Goal: Task Accomplishment & Management: Use online tool/utility

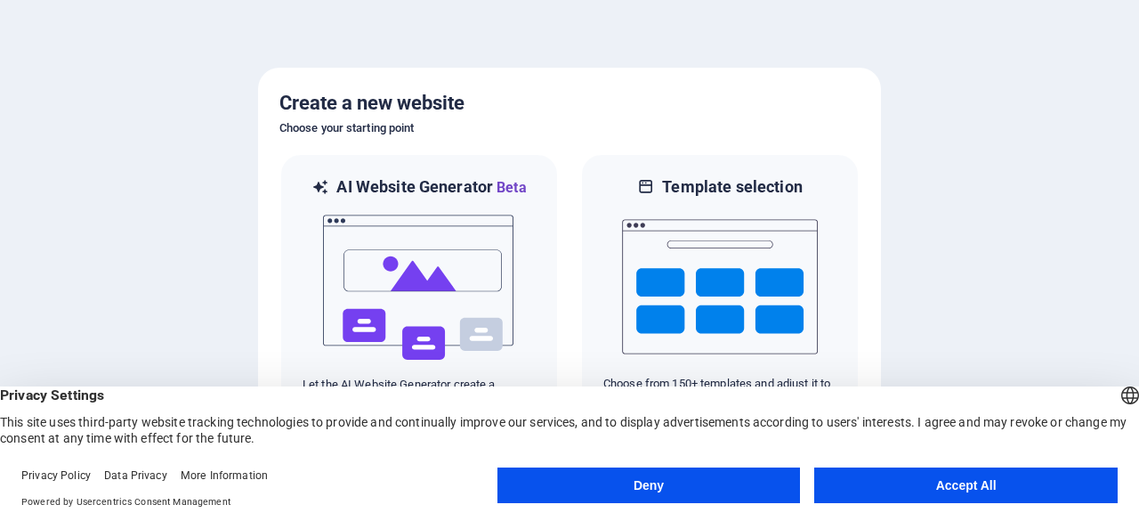
click at [981, 491] on button "Accept All" at bounding box center [965, 485] width 303 height 36
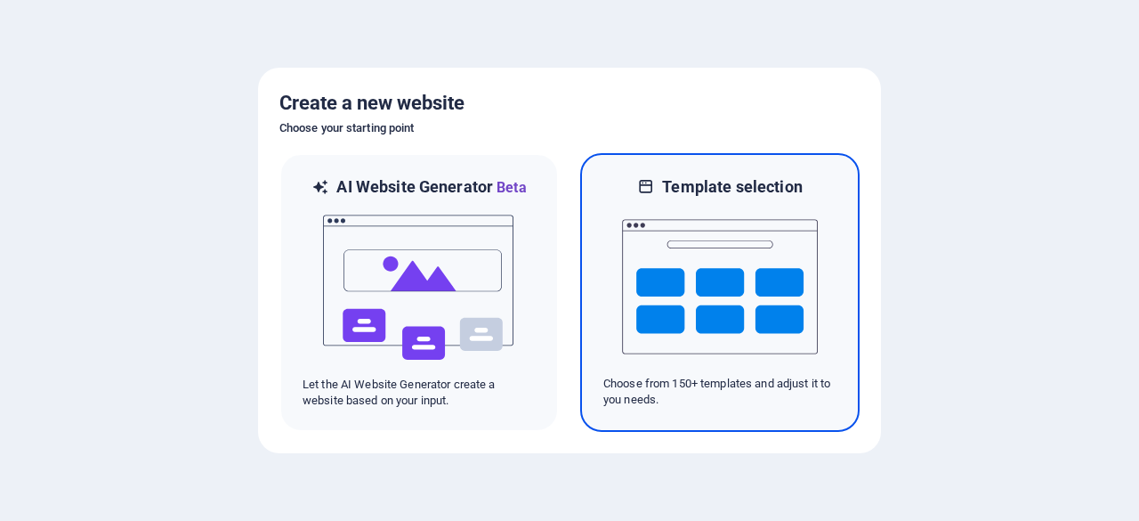
click at [731, 255] on img at bounding box center [720, 287] width 196 height 178
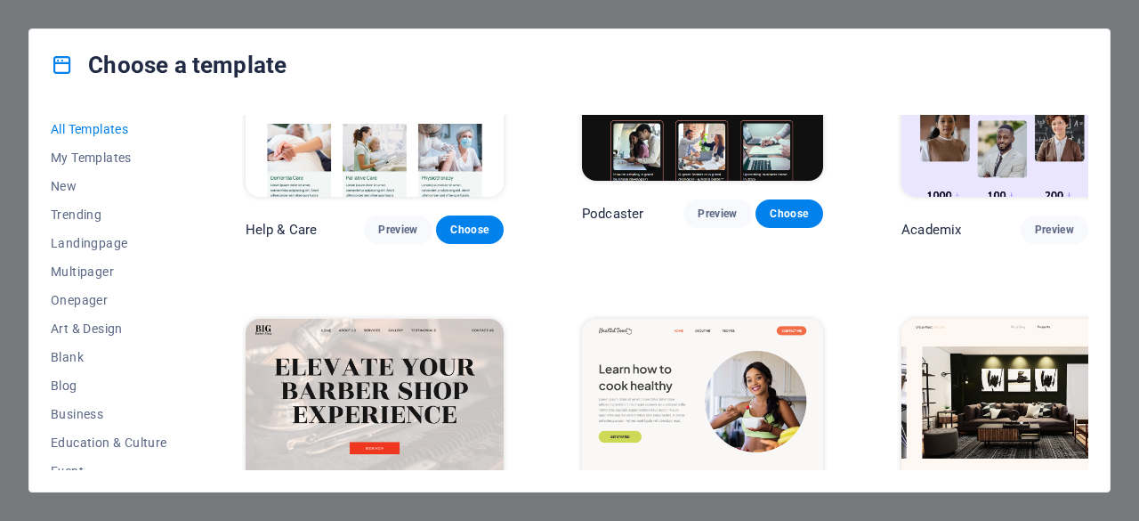
scroll to position [1606, 0]
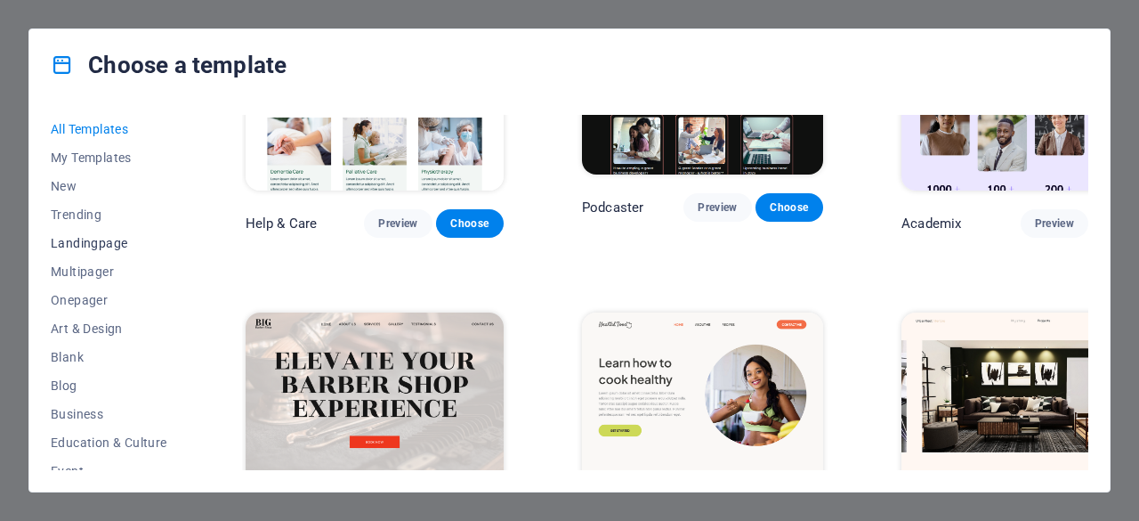
click at [114, 245] on span "Landingpage" at bounding box center [109, 243] width 117 height 14
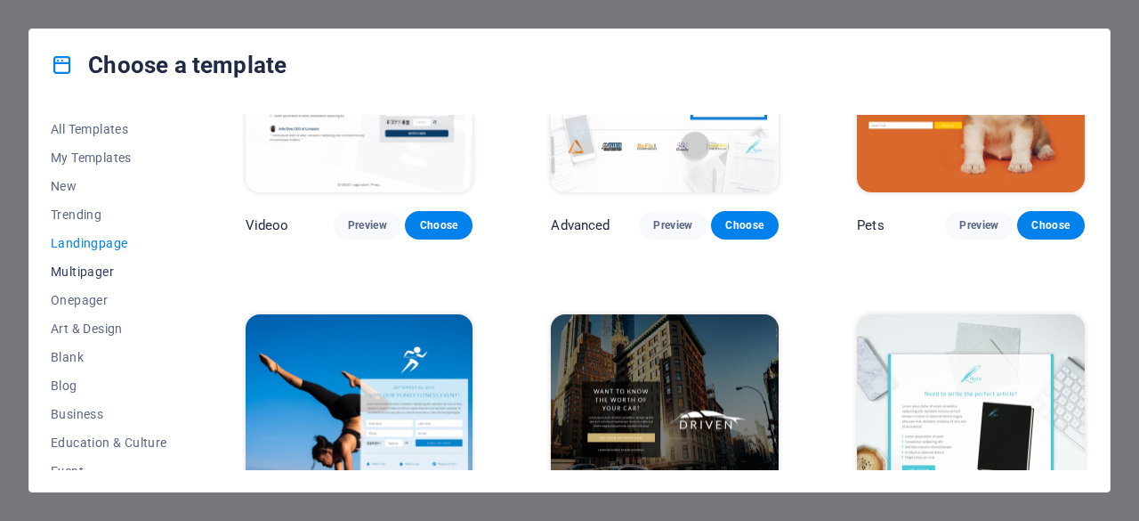
click at [93, 266] on span "Multipager" at bounding box center [109, 271] width 117 height 14
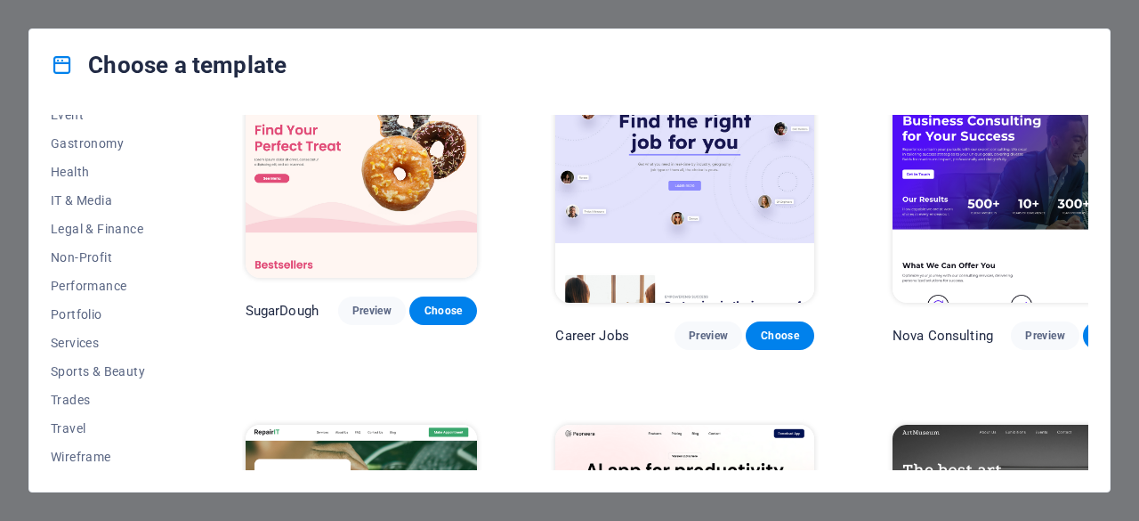
scroll to position [0, 0]
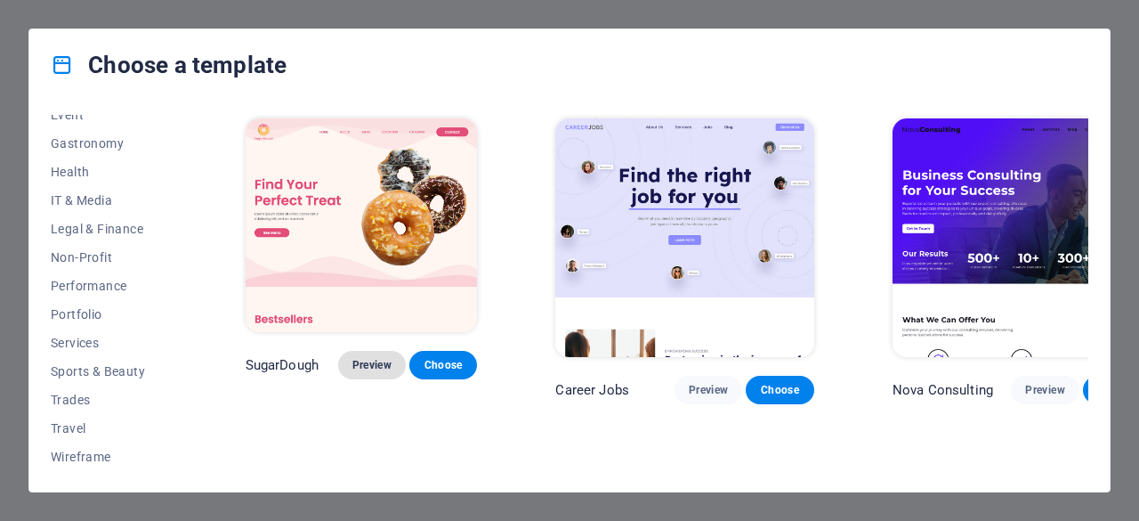
click at [376, 351] on button "Preview" at bounding box center [372, 365] width 68 height 28
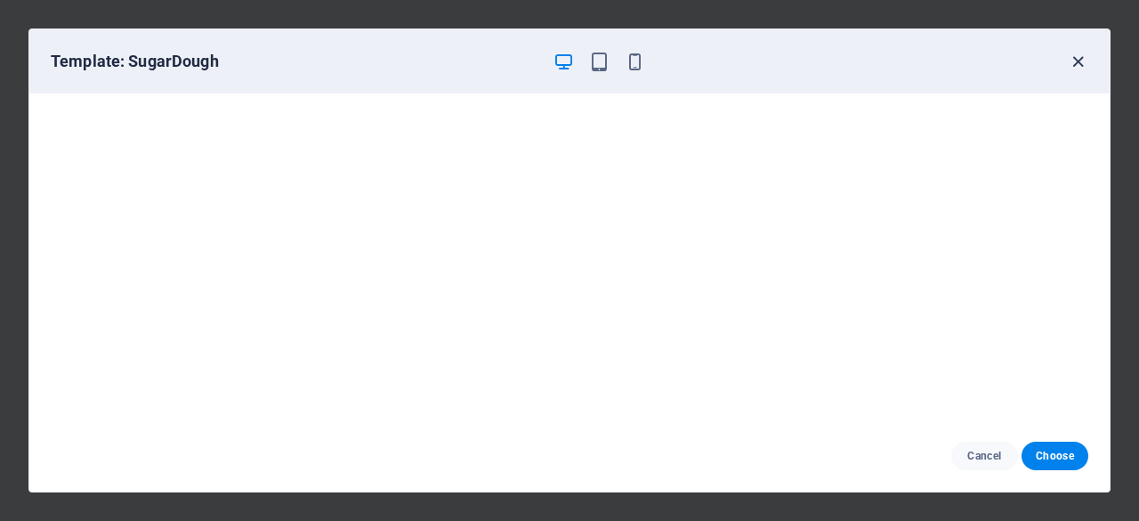
click at [1077, 59] on icon "button" at bounding box center [1078, 62] width 20 height 20
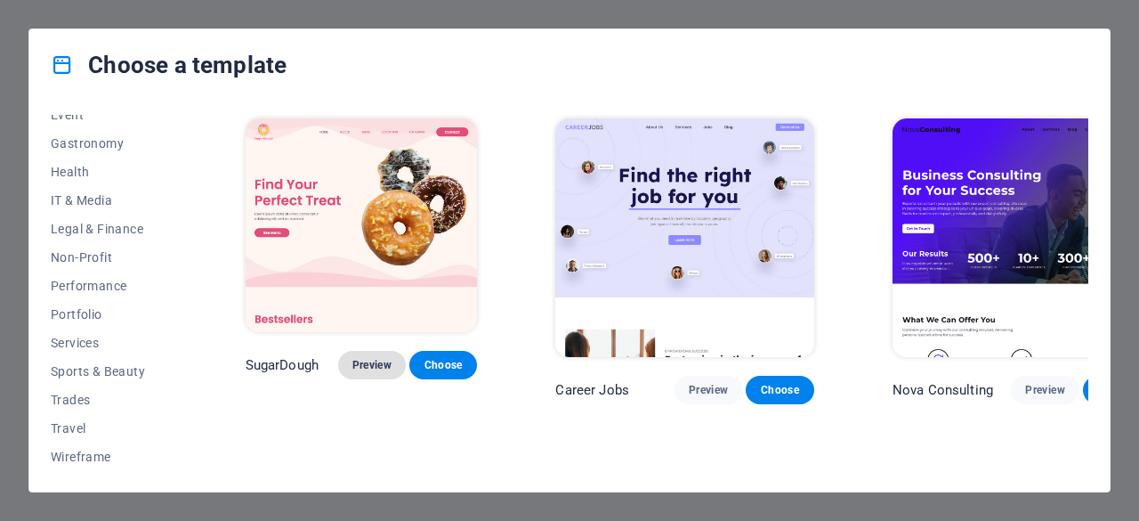
click at [363, 351] on button "Preview" at bounding box center [372, 365] width 68 height 28
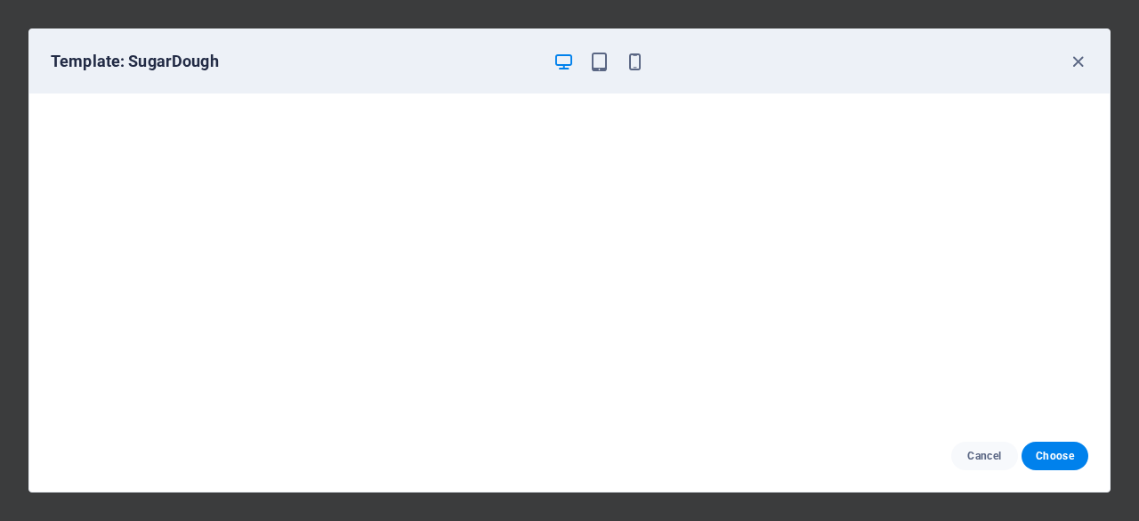
scroll to position [4, 0]
click at [1071, 66] on icon "button" at bounding box center [1078, 62] width 20 height 20
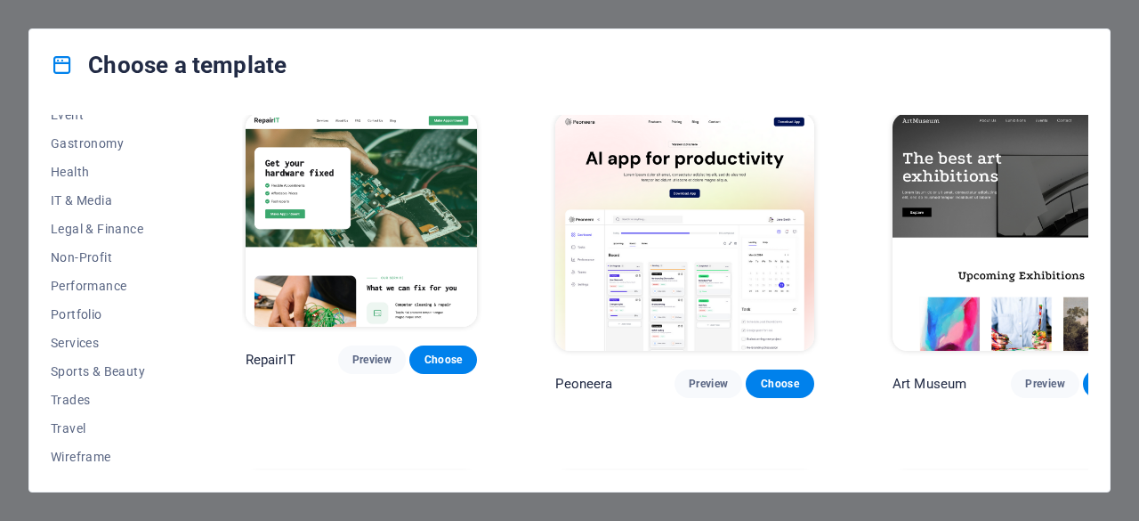
scroll to position [367, 0]
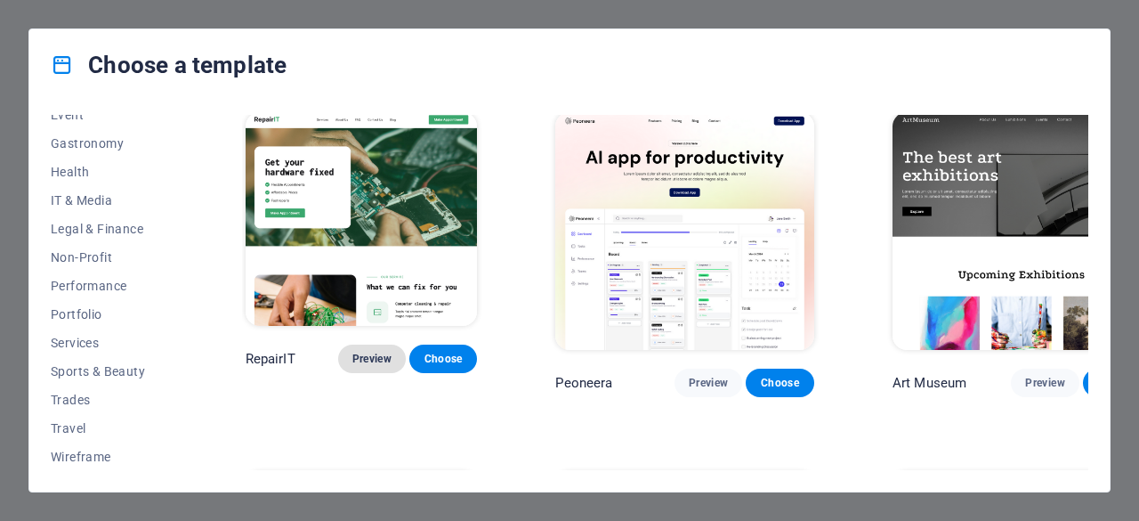
click at [355, 344] on button "Preview" at bounding box center [372, 358] width 68 height 28
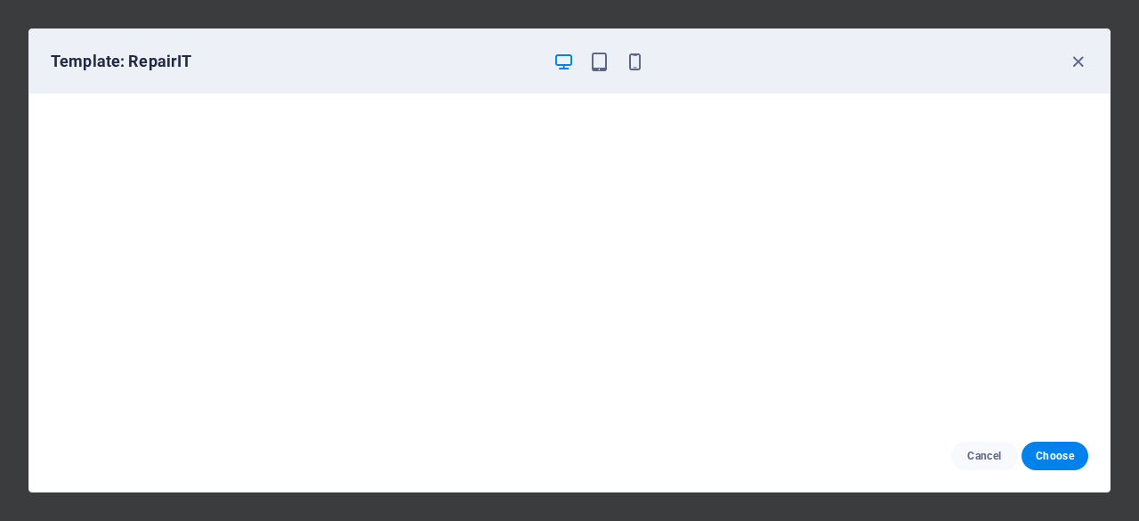
scroll to position [0, 0]
click at [1074, 58] on icon "button" at bounding box center [1078, 62] width 20 height 20
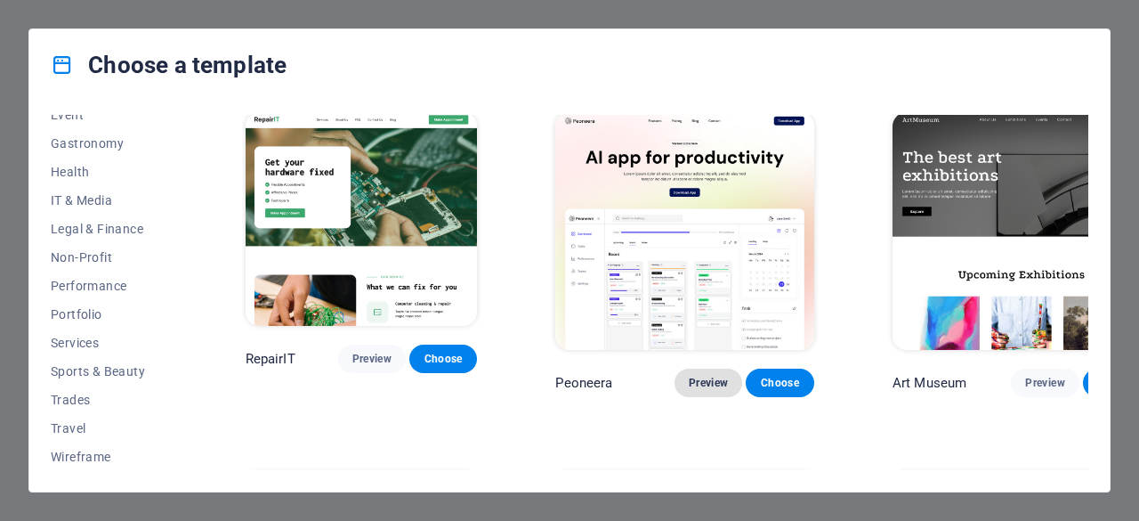
click at [675, 368] on button "Preview" at bounding box center [709, 382] width 68 height 28
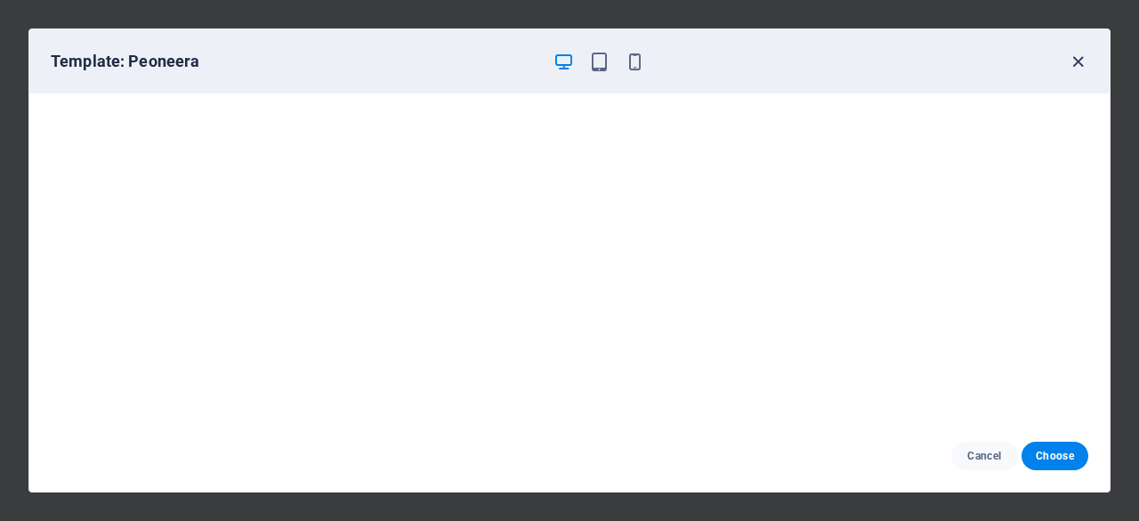
click at [1075, 58] on icon "button" at bounding box center [1078, 62] width 20 height 20
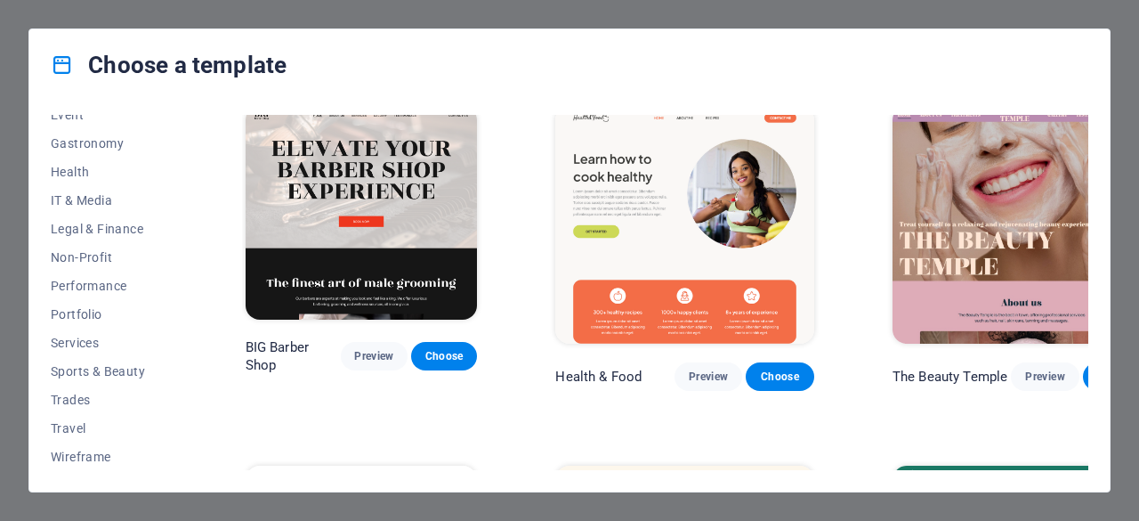
scroll to position [1094, 0]
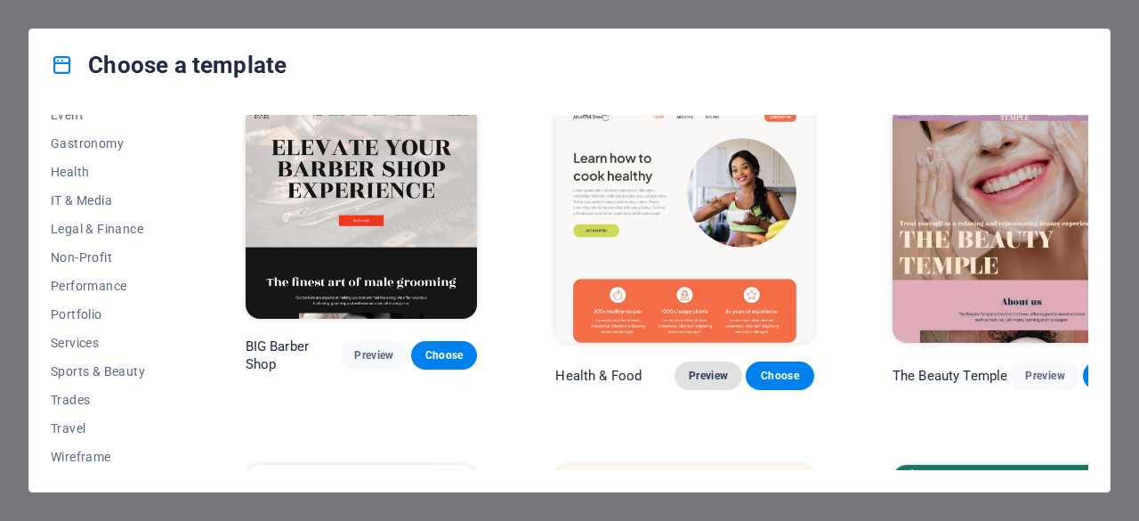
click at [689, 368] on span "Preview" at bounding box center [708, 375] width 39 height 14
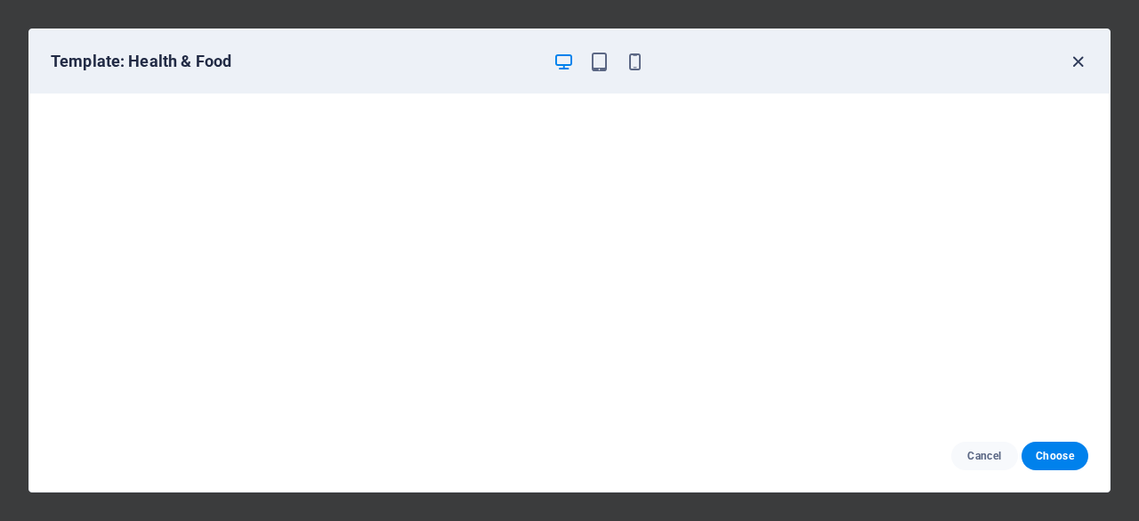
click at [1077, 67] on icon "button" at bounding box center [1078, 62] width 20 height 20
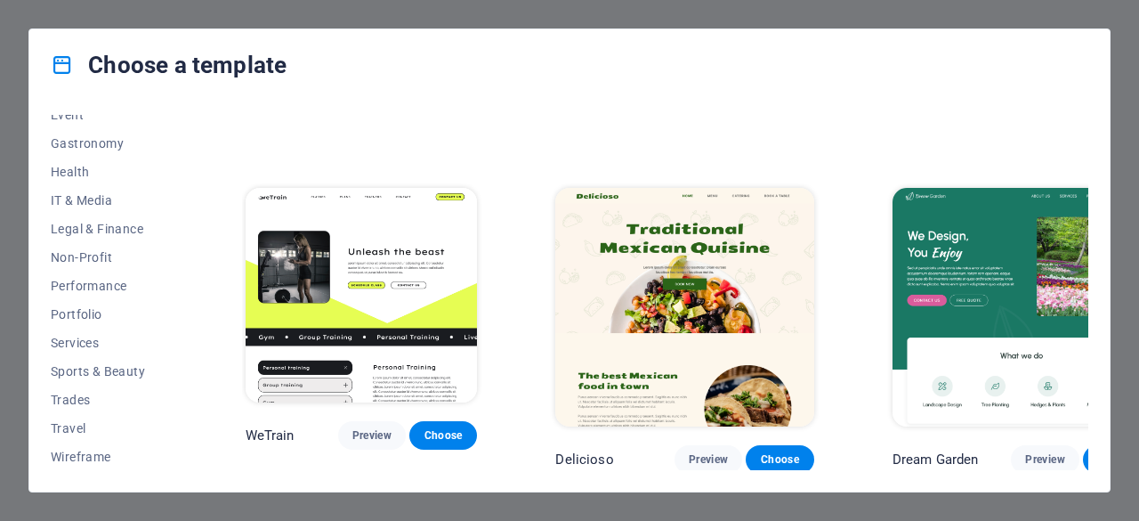
scroll to position [1381, 0]
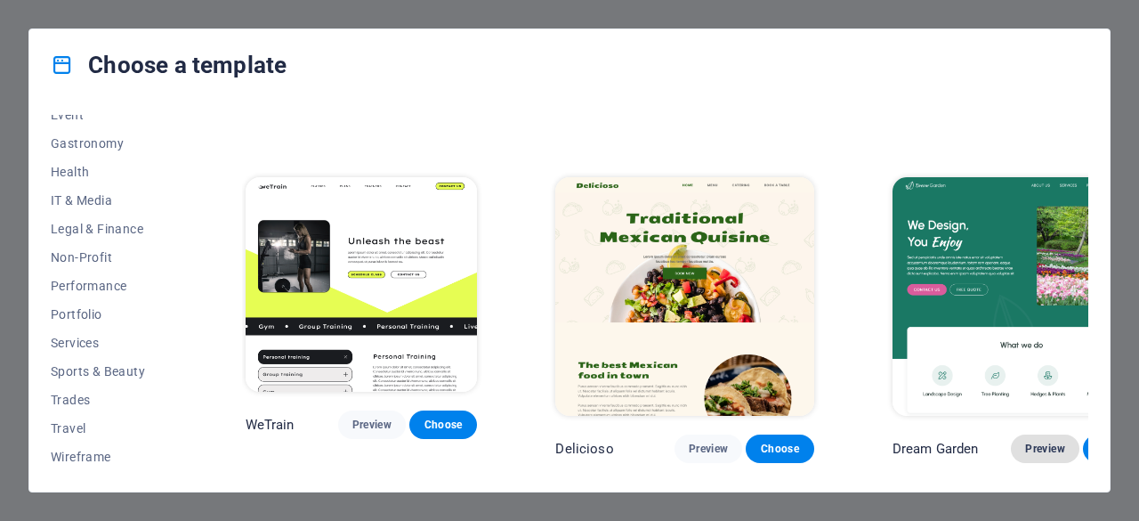
click at [1025, 441] on span "Preview" at bounding box center [1044, 448] width 39 height 14
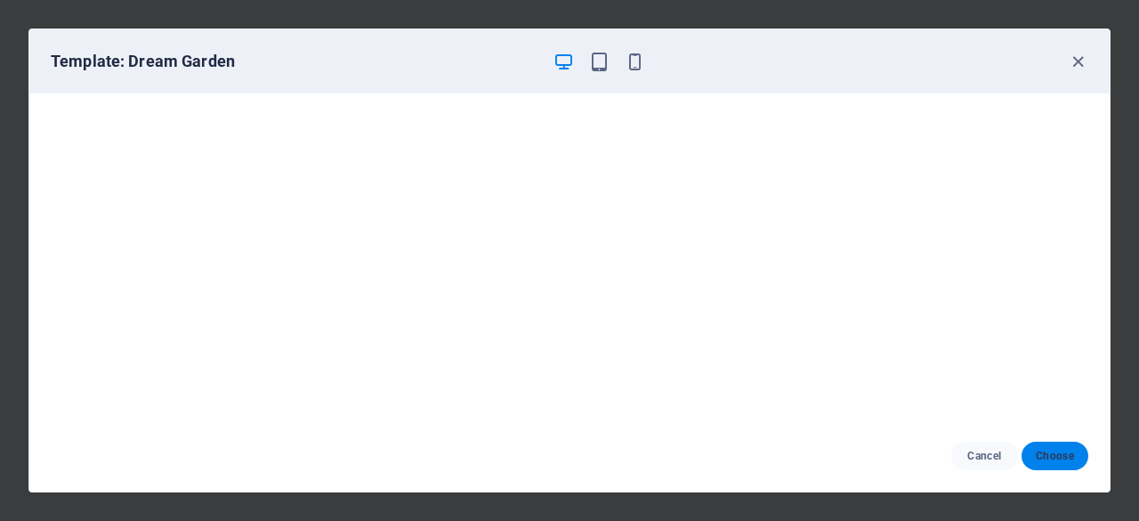
click at [1071, 457] on span "Choose" at bounding box center [1055, 456] width 38 height 14
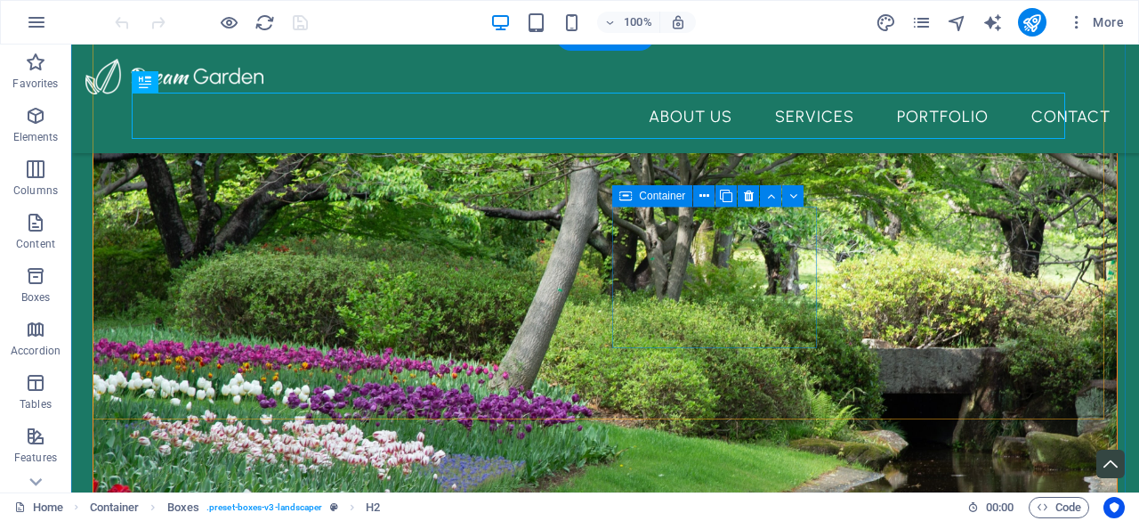
scroll to position [673, 0]
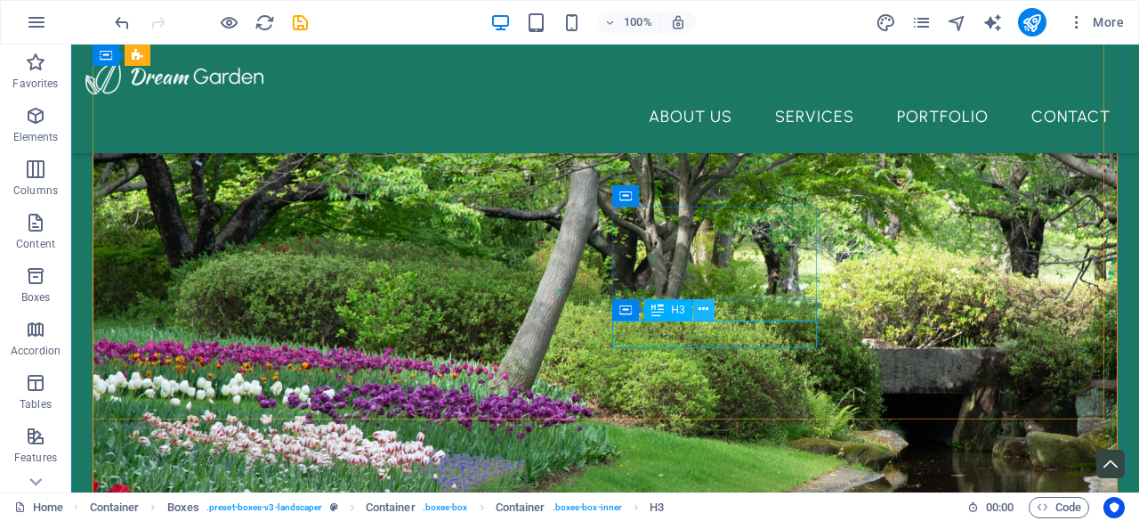
click at [709, 311] on button at bounding box center [703, 309] width 21 height 21
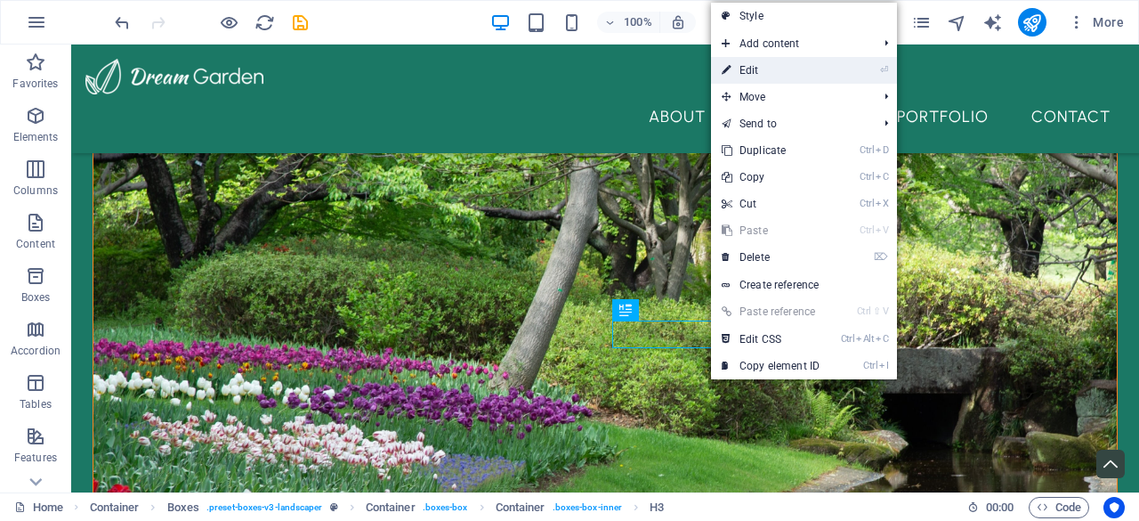
click at [801, 77] on link "⏎ Edit" at bounding box center [770, 70] width 119 height 27
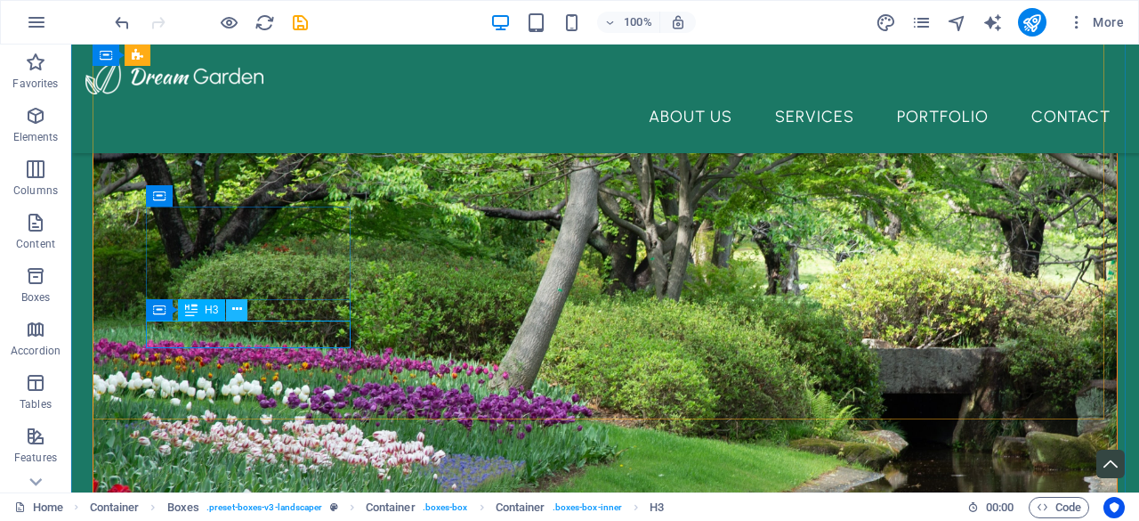
click at [234, 310] on icon at bounding box center [237, 309] width 10 height 19
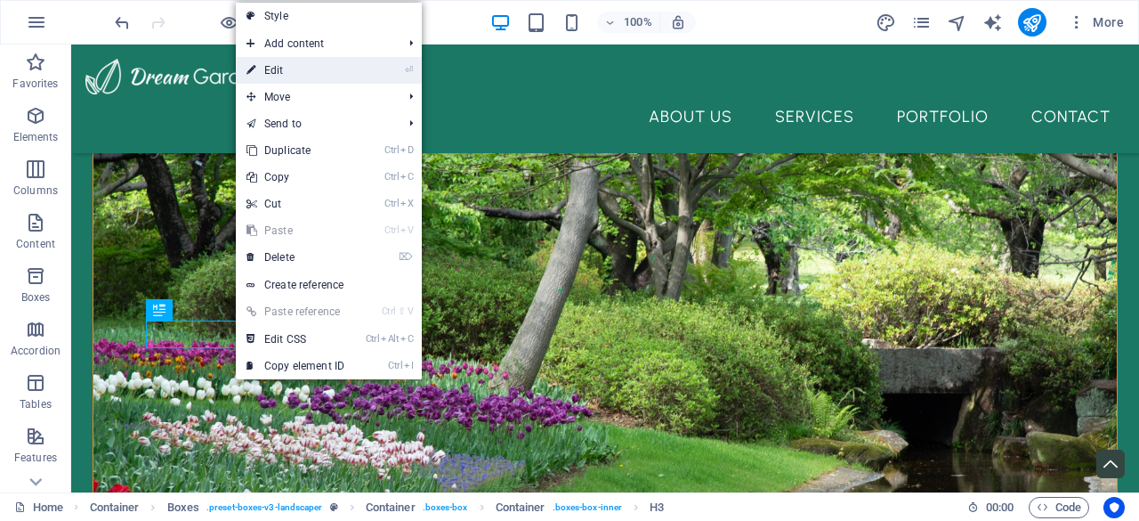
click at [362, 78] on li "⏎ Edit" at bounding box center [329, 70] width 186 height 27
click at [344, 75] on link "⏎ Edit" at bounding box center [295, 70] width 119 height 27
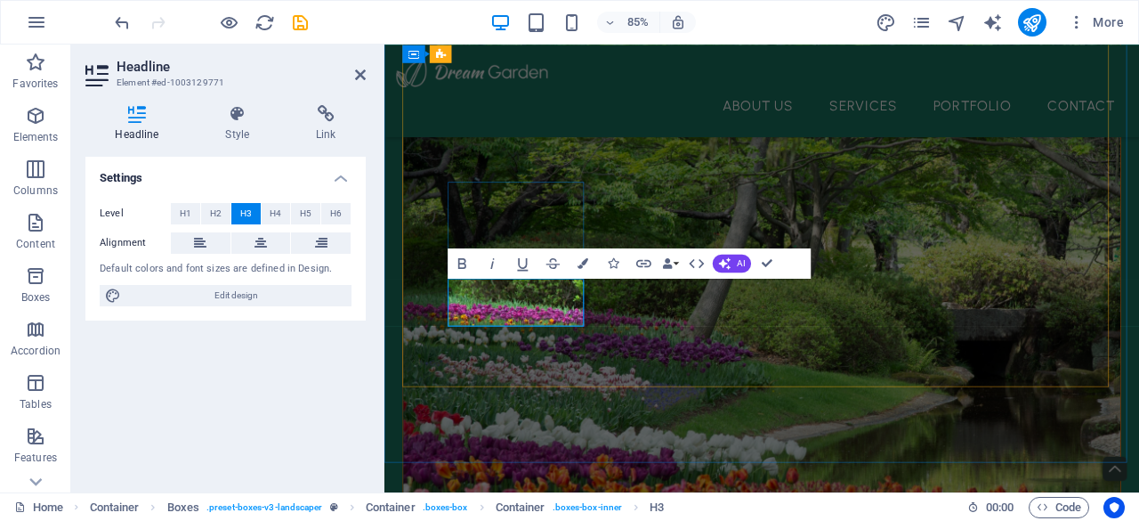
drag, startPoint x: 600, startPoint y: 334, endPoint x: 481, endPoint y: 347, distance: 119.1
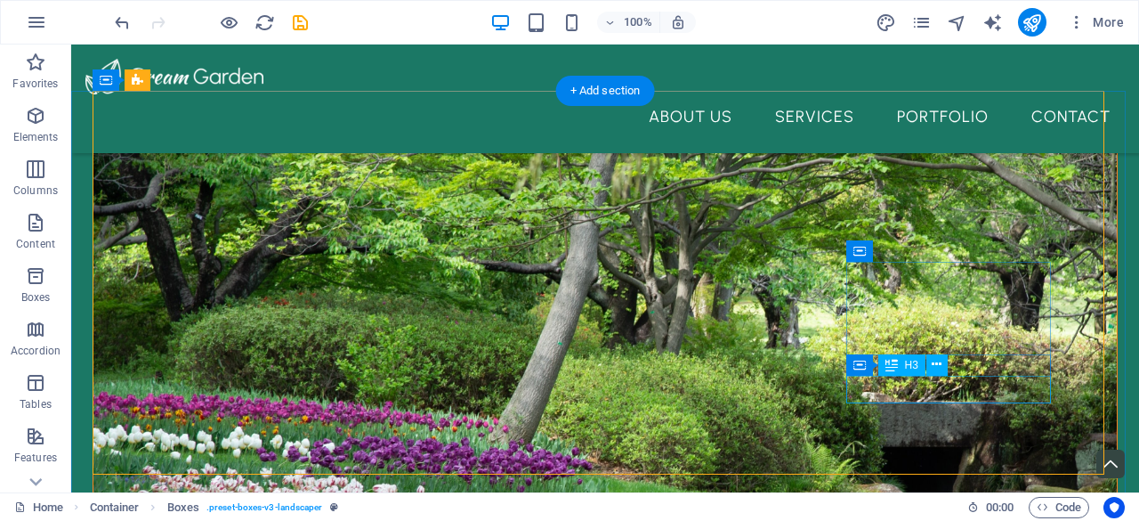
scroll to position [618, 0]
